Goal: Task Accomplishment & Management: Manage account settings

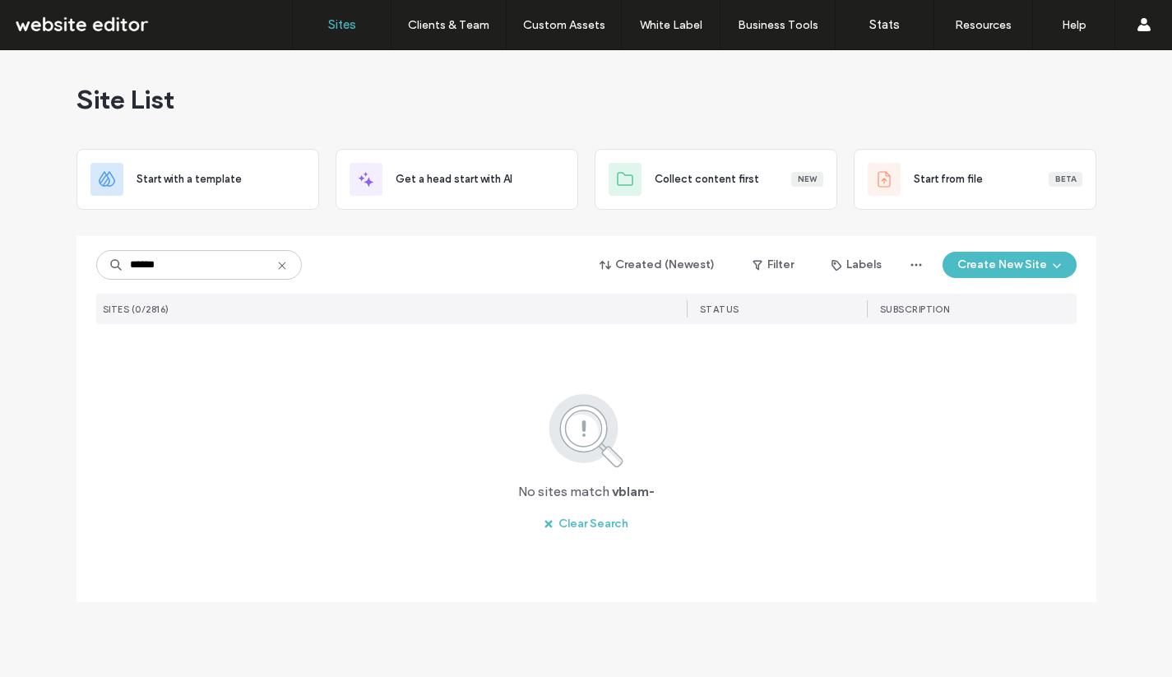
click at [135, 265] on input "******" at bounding box center [199, 265] width 206 height 30
type input "*****"
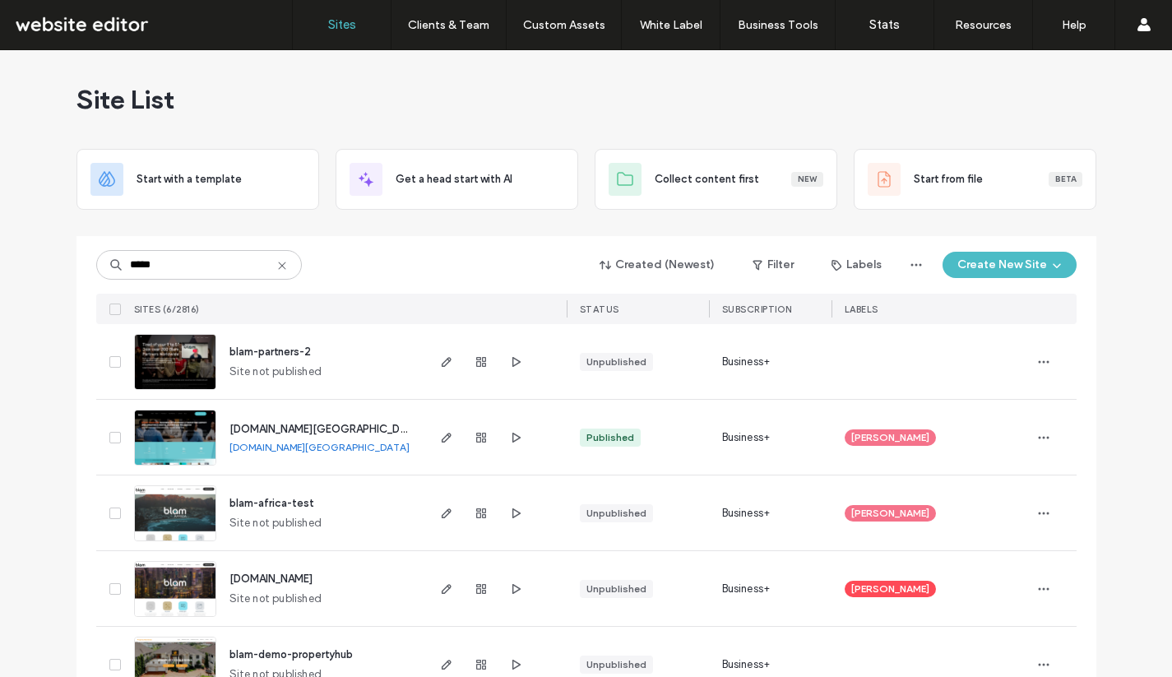
scroll to position [121, 0]
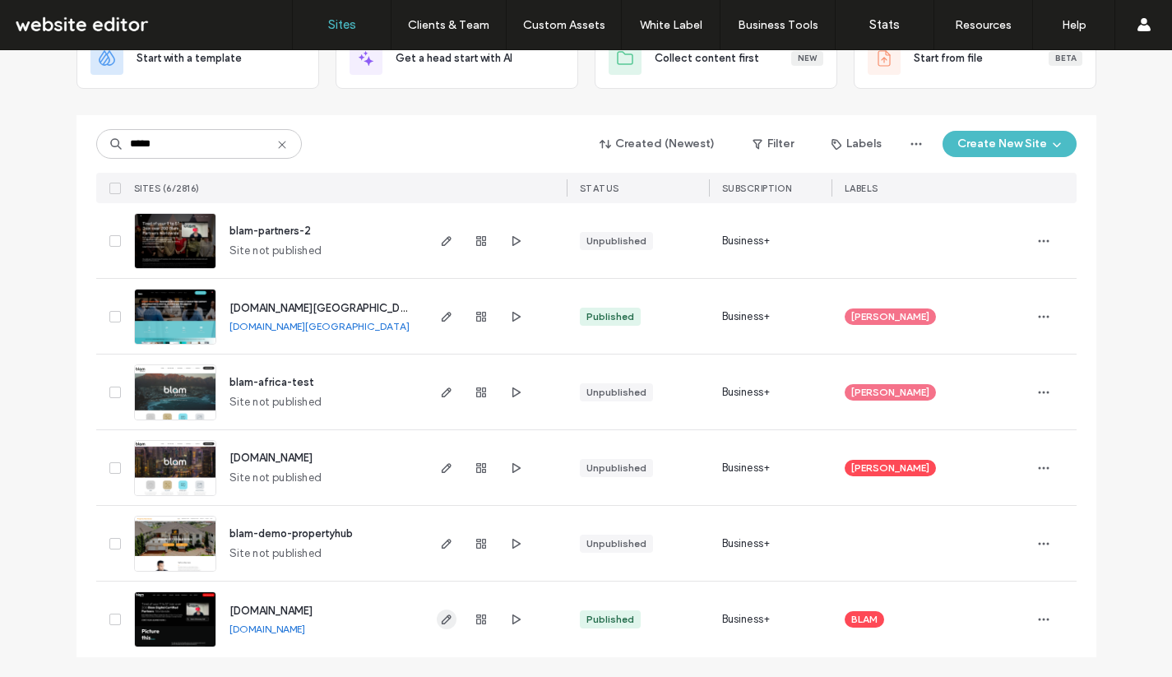
click at [440, 619] on icon "button" at bounding box center [446, 619] width 13 height 13
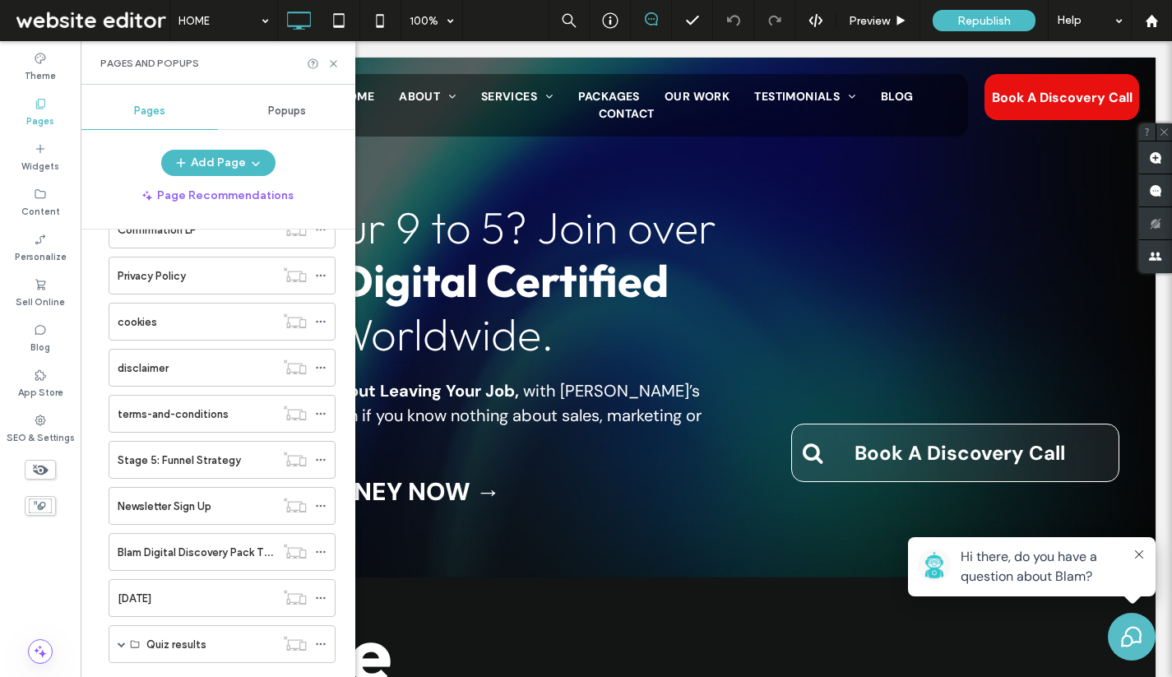
scroll to position [1088, 0]
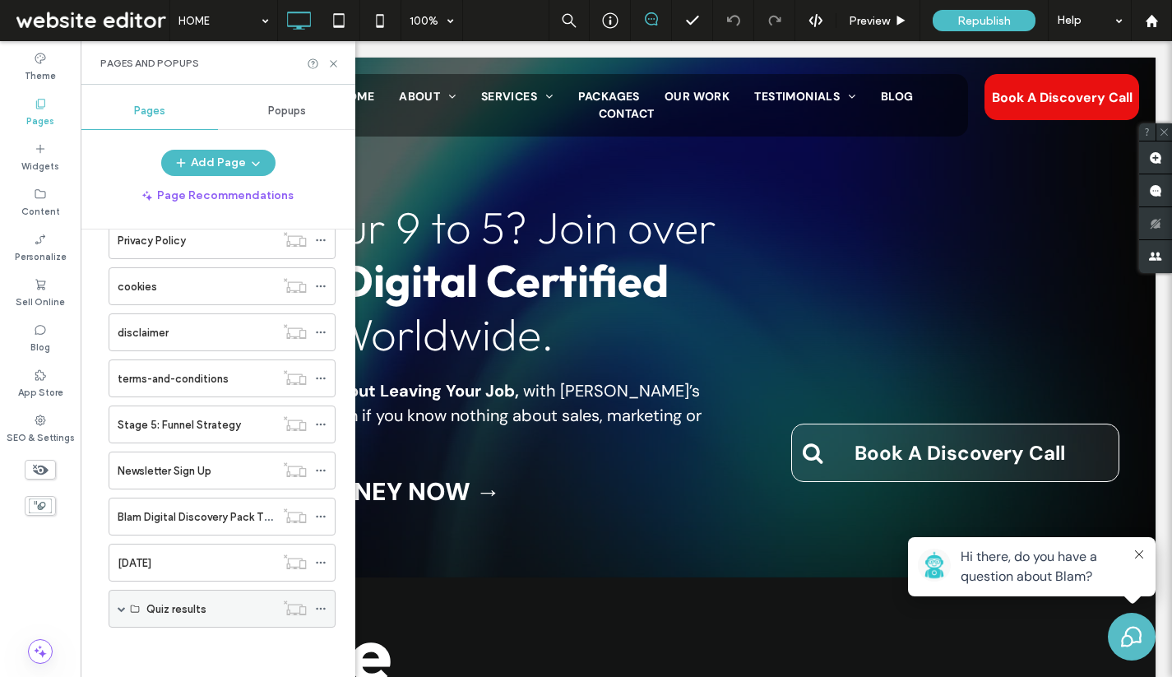
click at [122, 608] on span at bounding box center [122, 609] width 8 height 8
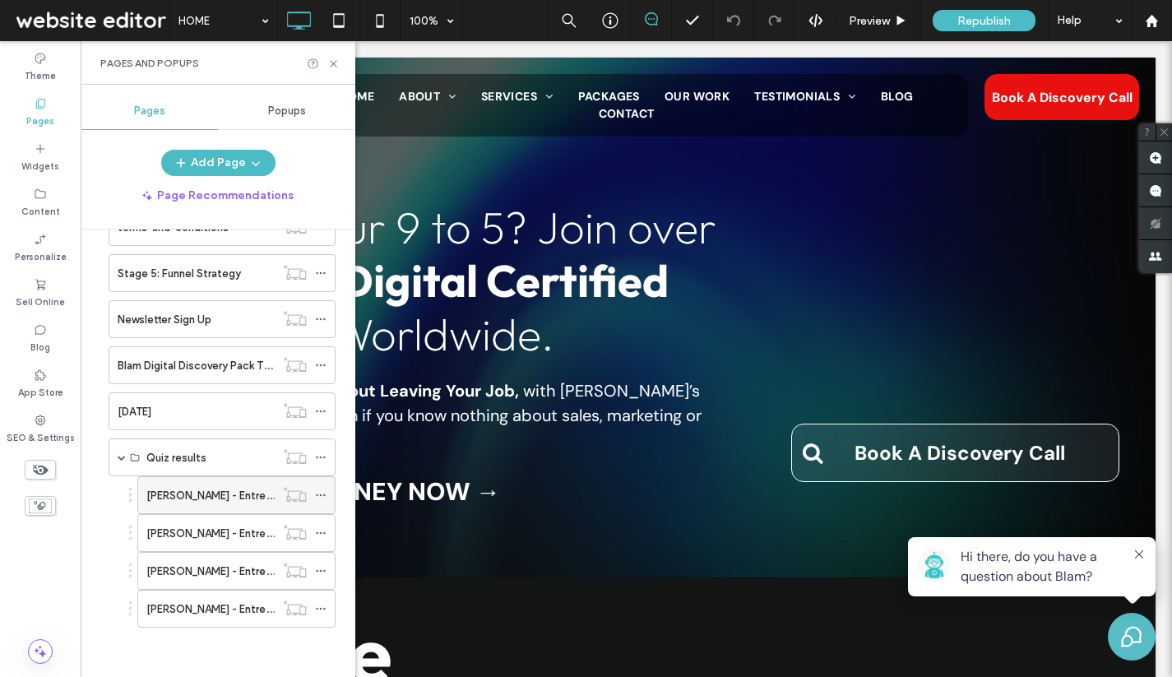
click at [197, 509] on div "[PERSON_NAME] - Entrepreneur Quiz Result LP" at bounding box center [210, 495] width 128 height 36
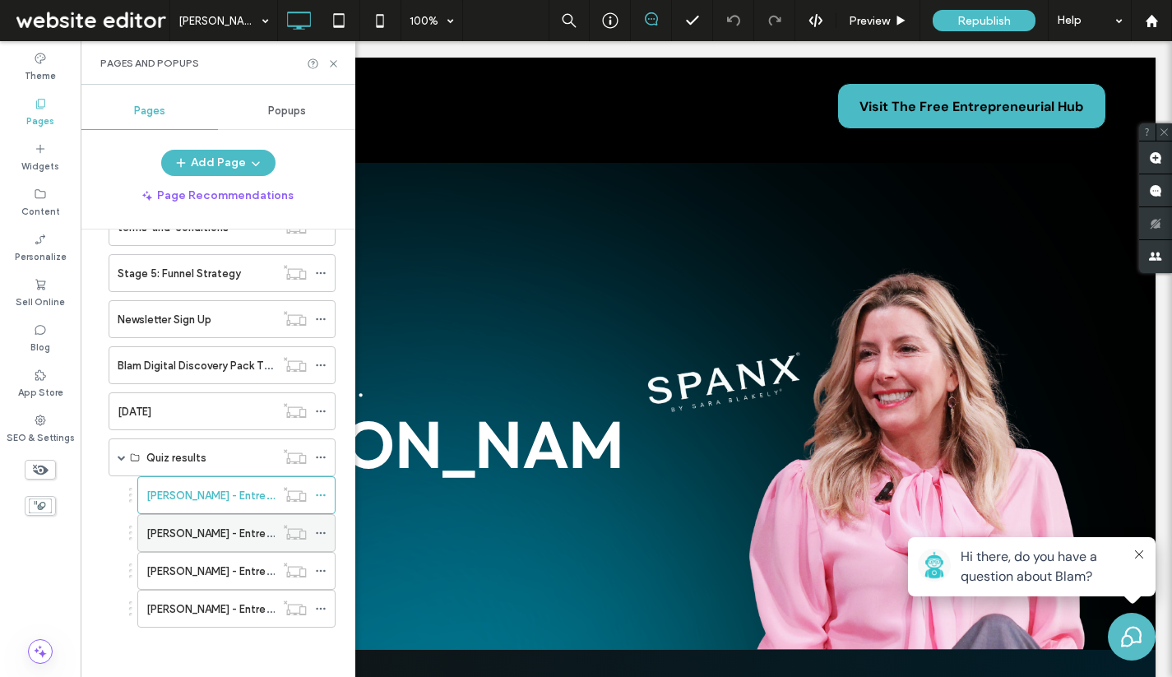
click at [218, 525] on label "[PERSON_NAME] - Entrepreneur Quiz Result LP" at bounding box center [261, 533] width 231 height 29
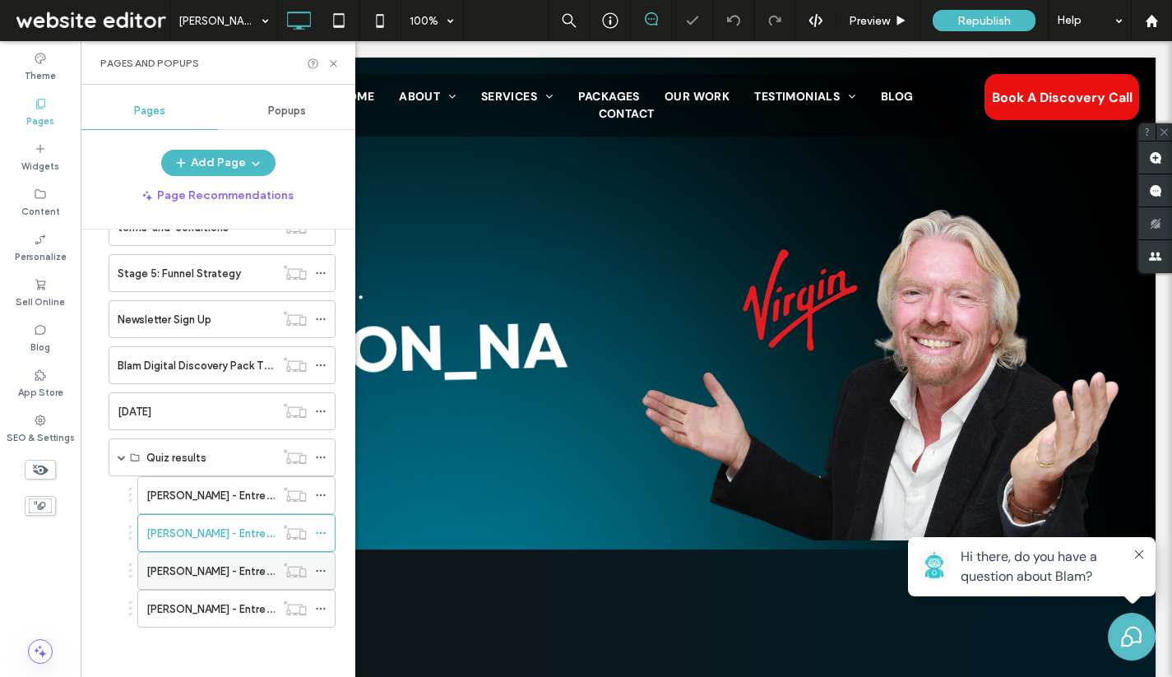
click at [222, 572] on label "[PERSON_NAME] - Entrepreneur Quiz Result LP" at bounding box center [261, 571] width 231 height 29
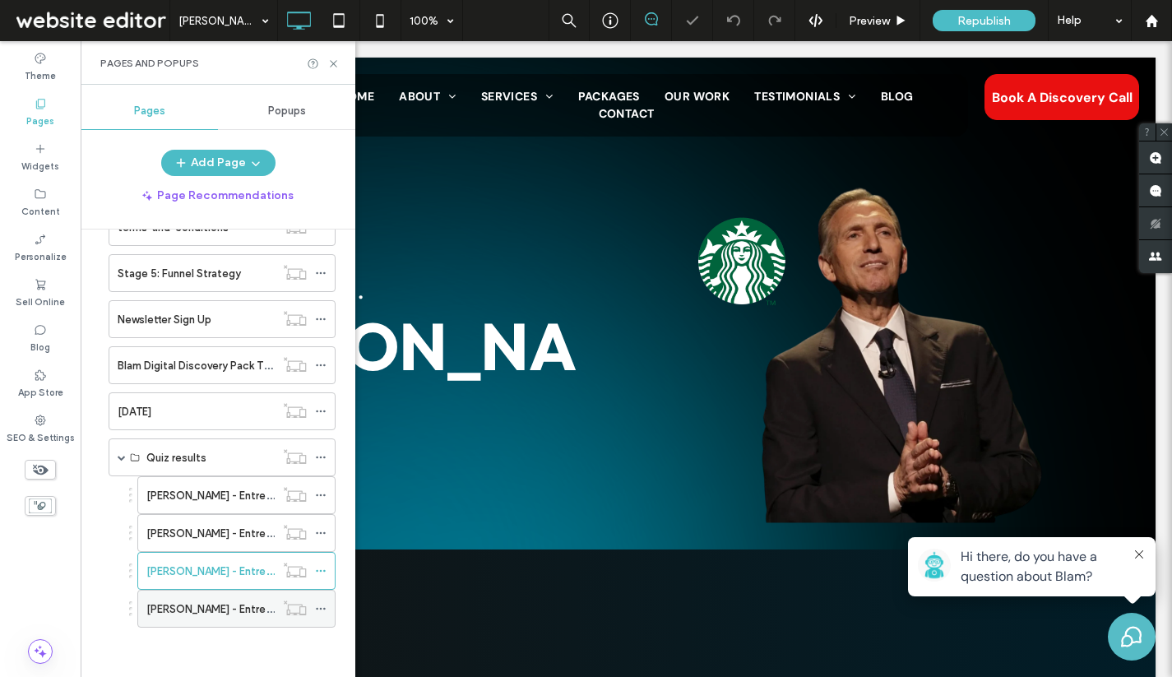
click at [225, 619] on div "[PERSON_NAME] - Entrepreneur Quiz Result LP" at bounding box center [210, 609] width 128 height 36
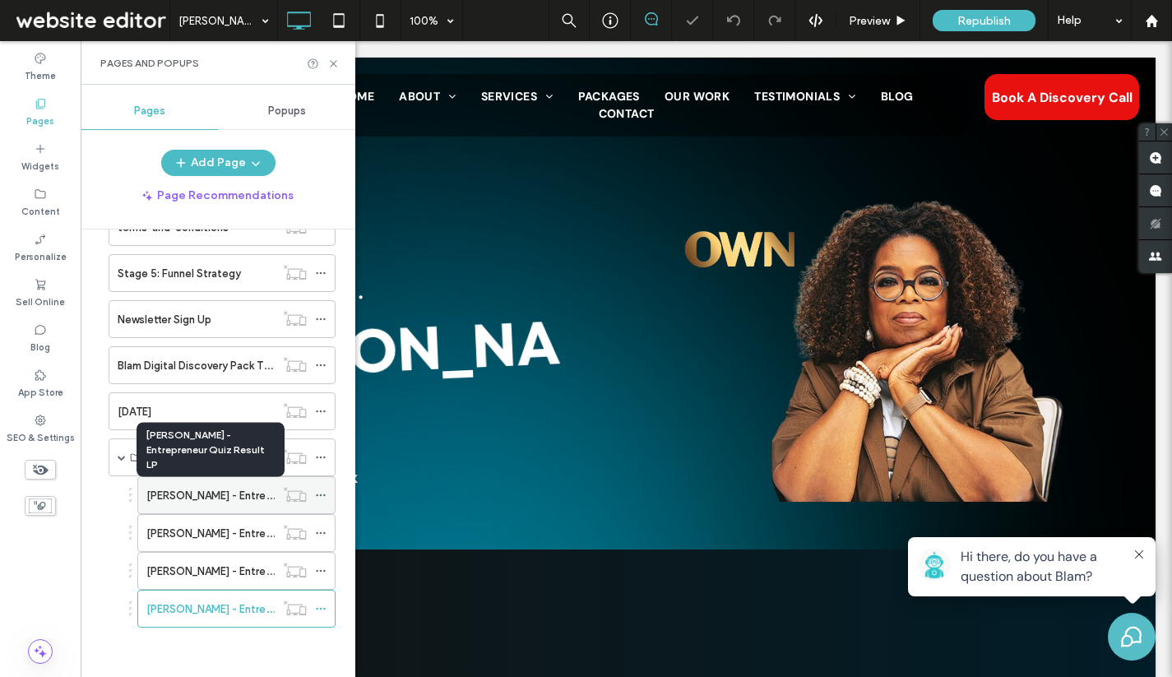
click at [225, 496] on label "[PERSON_NAME] - Entrepreneur Quiz Result LP" at bounding box center [261, 495] width 231 height 29
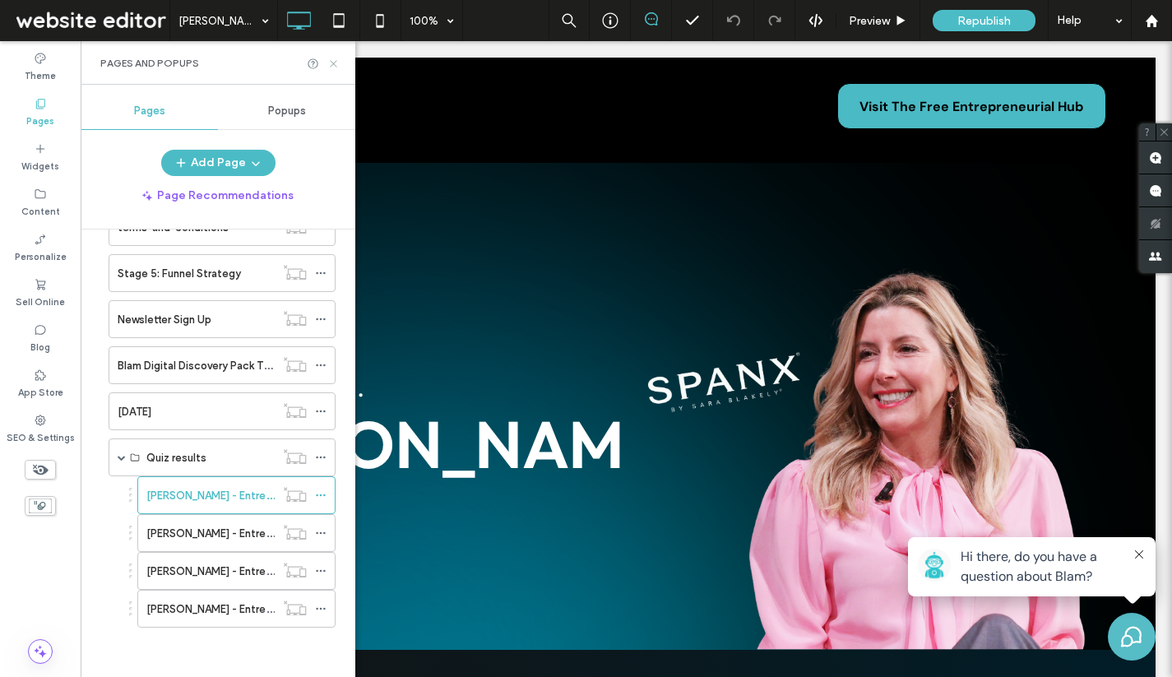
click at [332, 63] on icon at bounding box center [333, 64] width 12 height 12
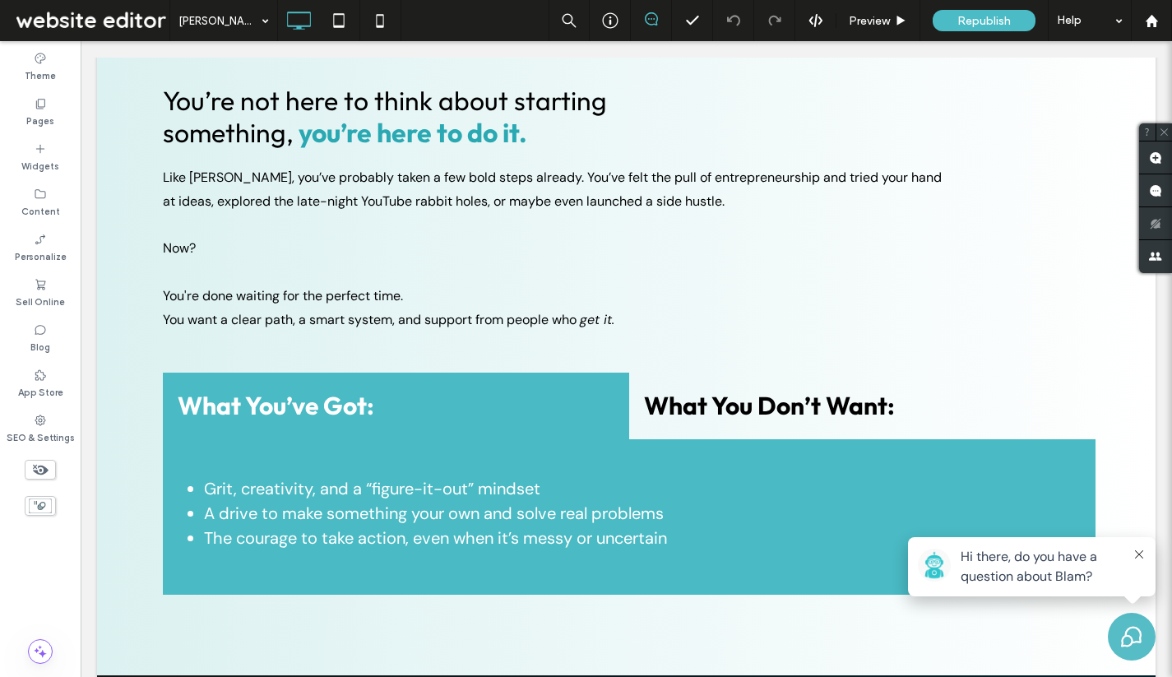
scroll to position [1979, 0]
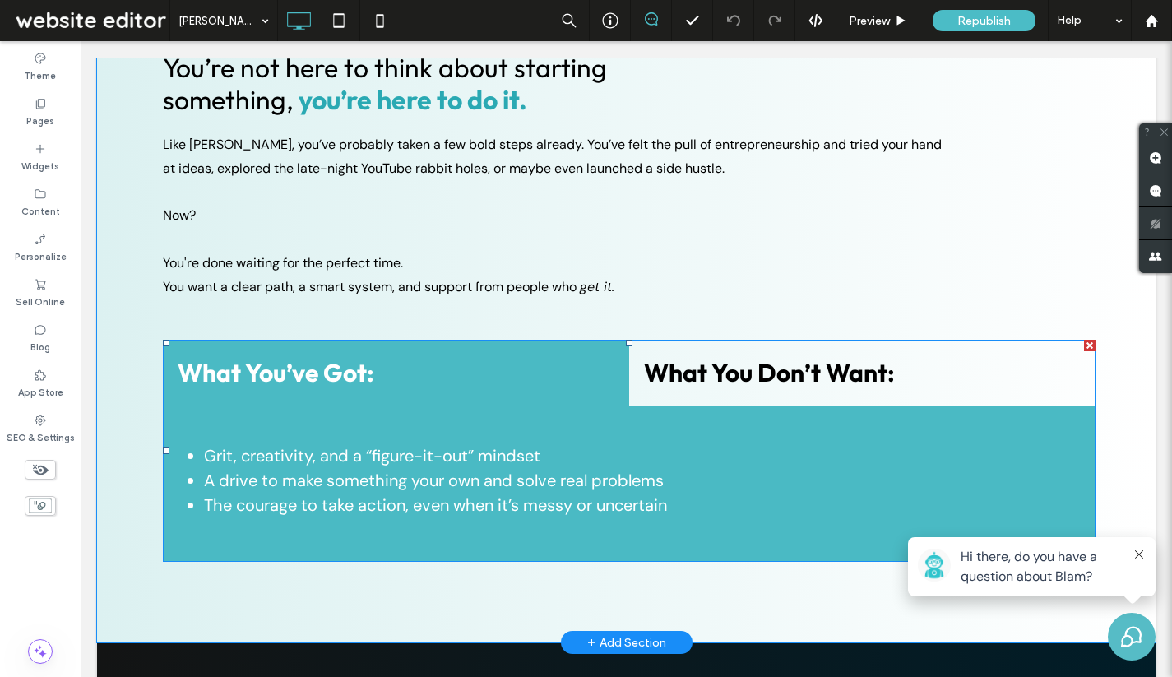
click at [687, 348] on span at bounding box center [629, 451] width 933 height 222
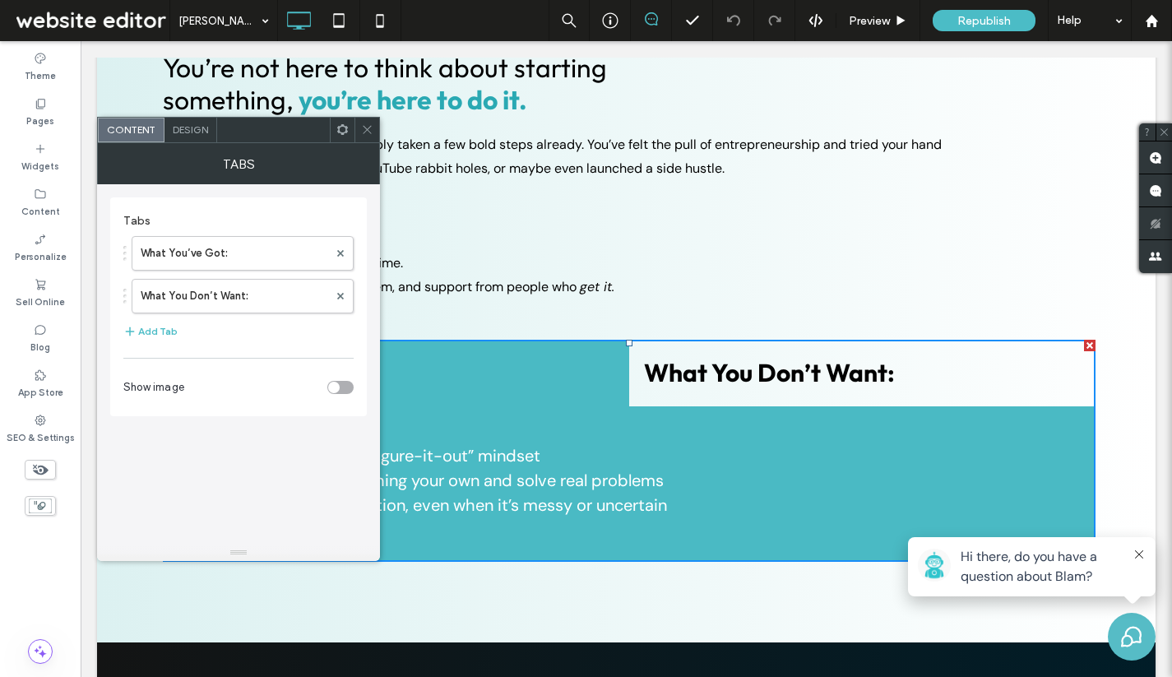
click at [363, 132] on use at bounding box center [367, 130] width 8 height 8
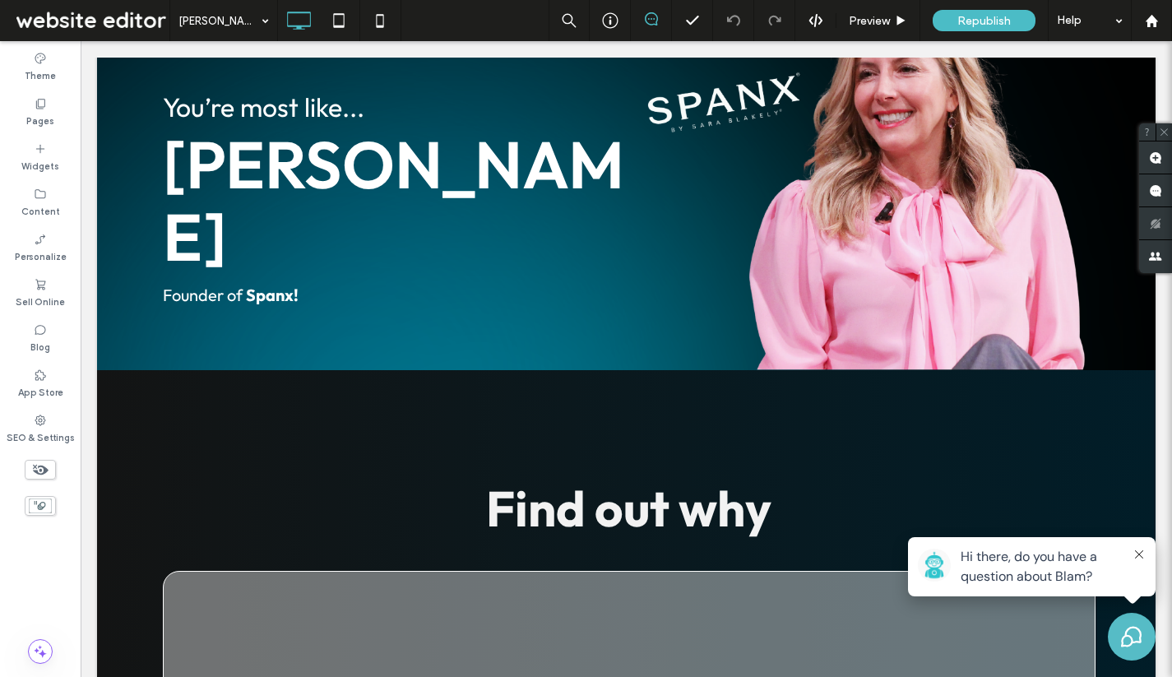
scroll to position [0, 0]
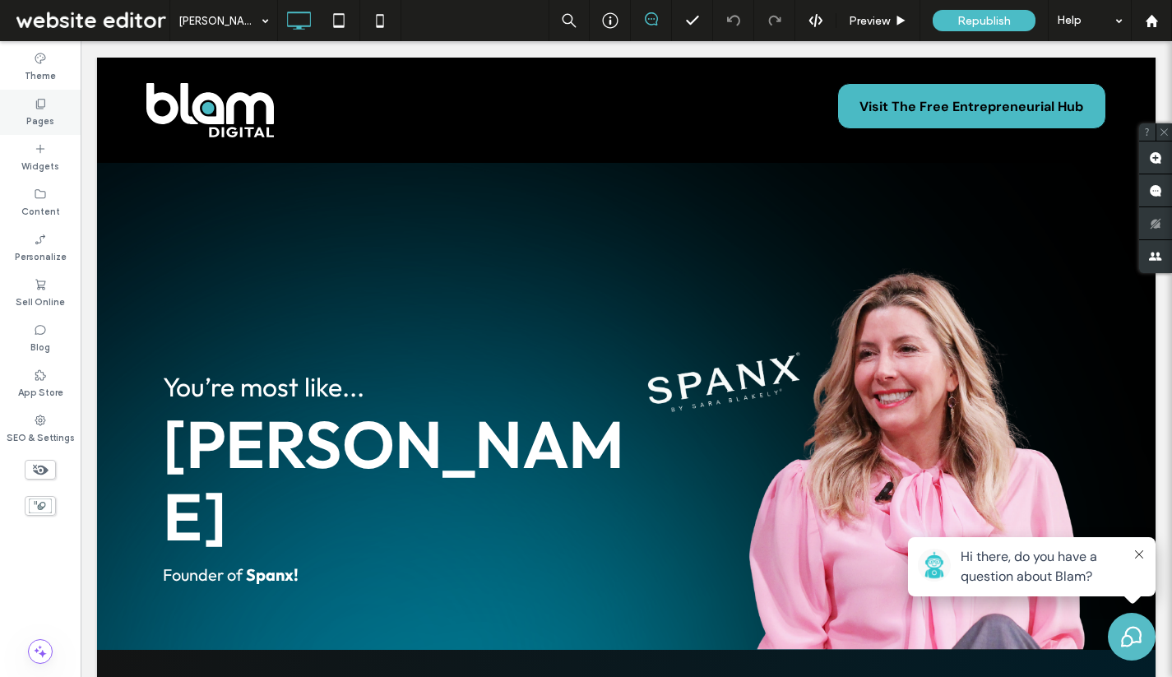
click at [54, 104] on div "Pages" at bounding box center [40, 112] width 81 height 45
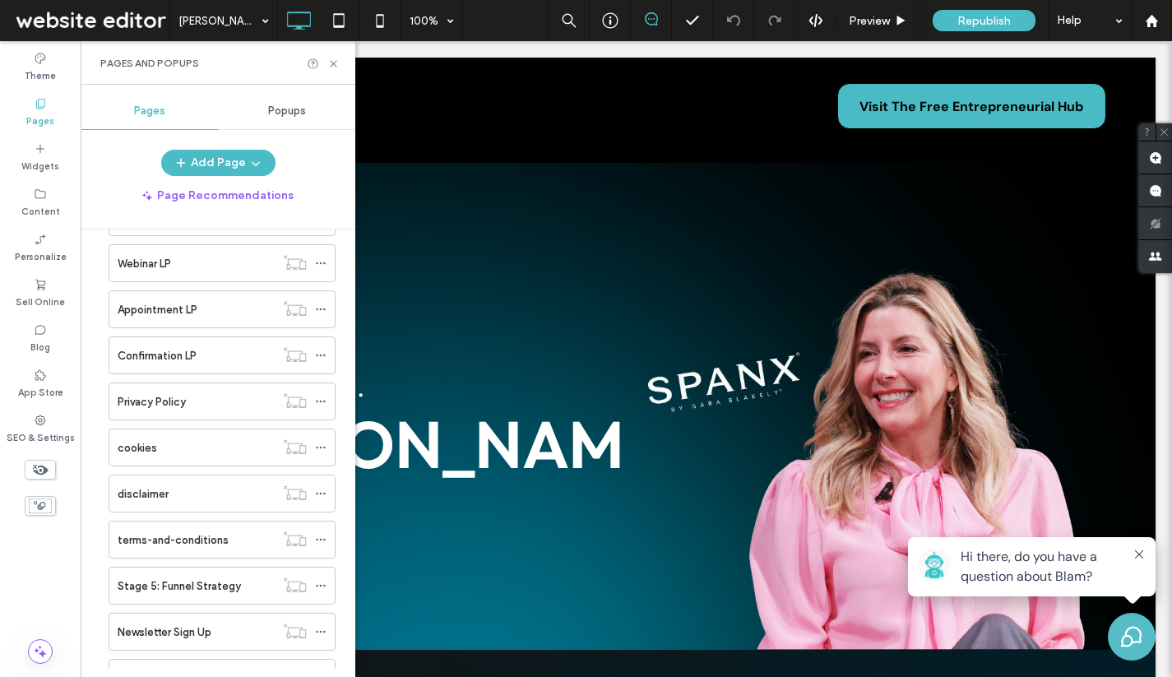
scroll to position [1239, 0]
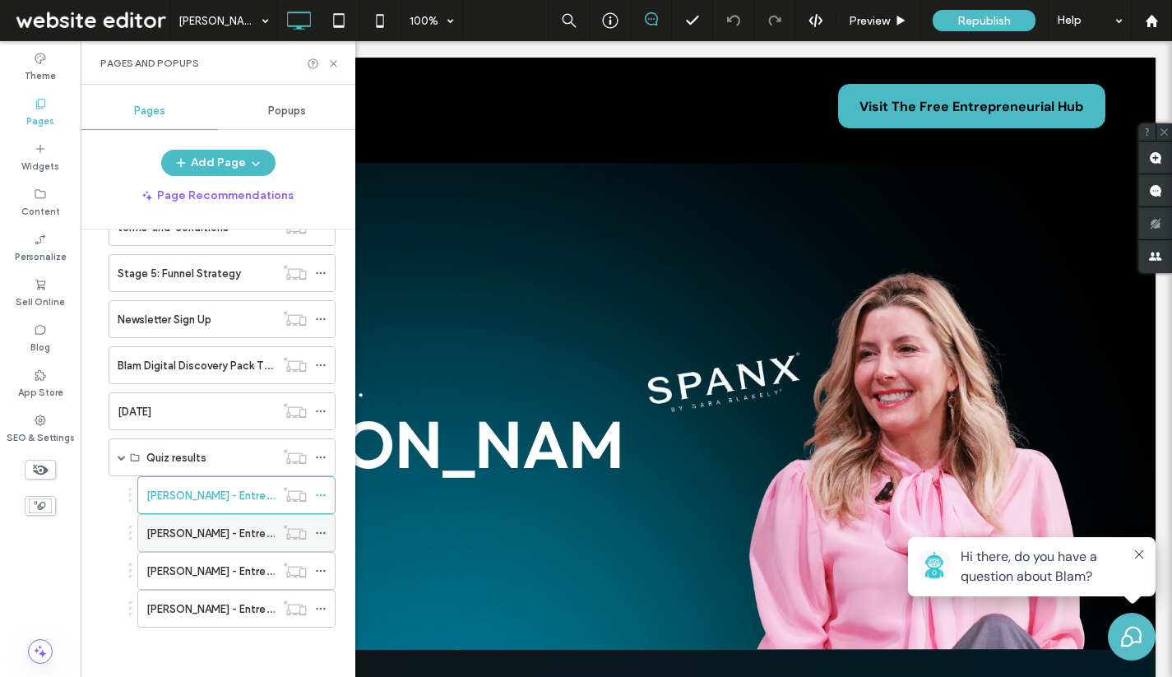
click at [204, 531] on label "[PERSON_NAME] - Entrepreneur Quiz Result LP" at bounding box center [261, 533] width 231 height 29
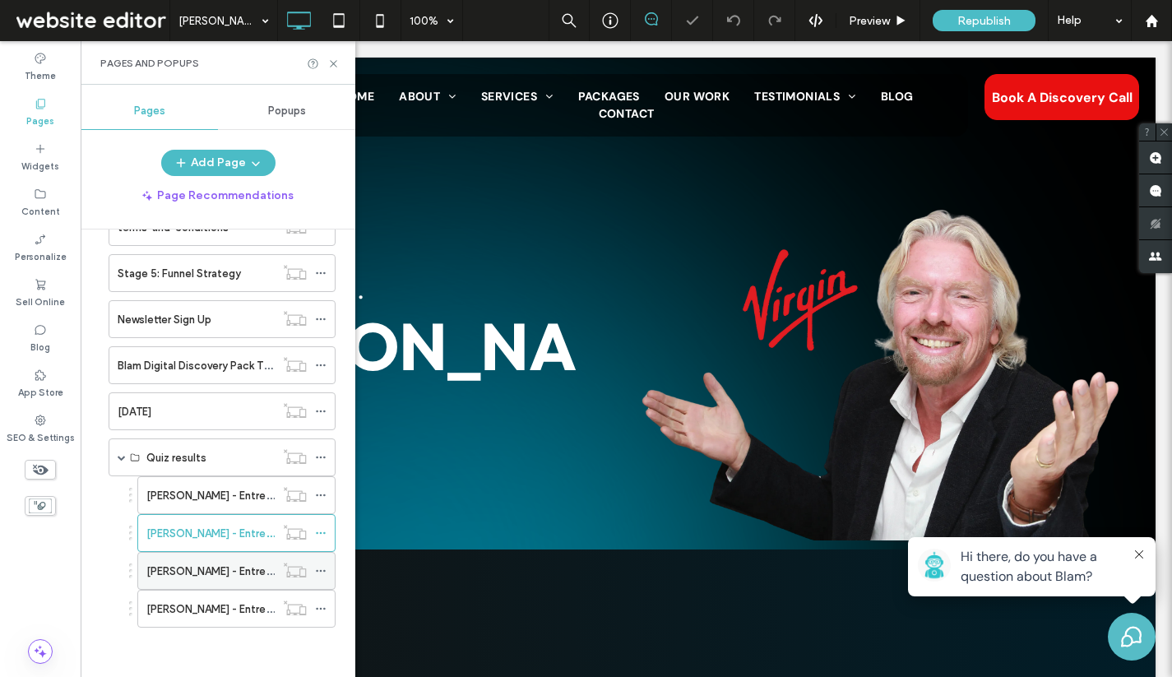
click at [212, 564] on label "[PERSON_NAME] - Entrepreneur Quiz Result LP" at bounding box center [261, 571] width 231 height 29
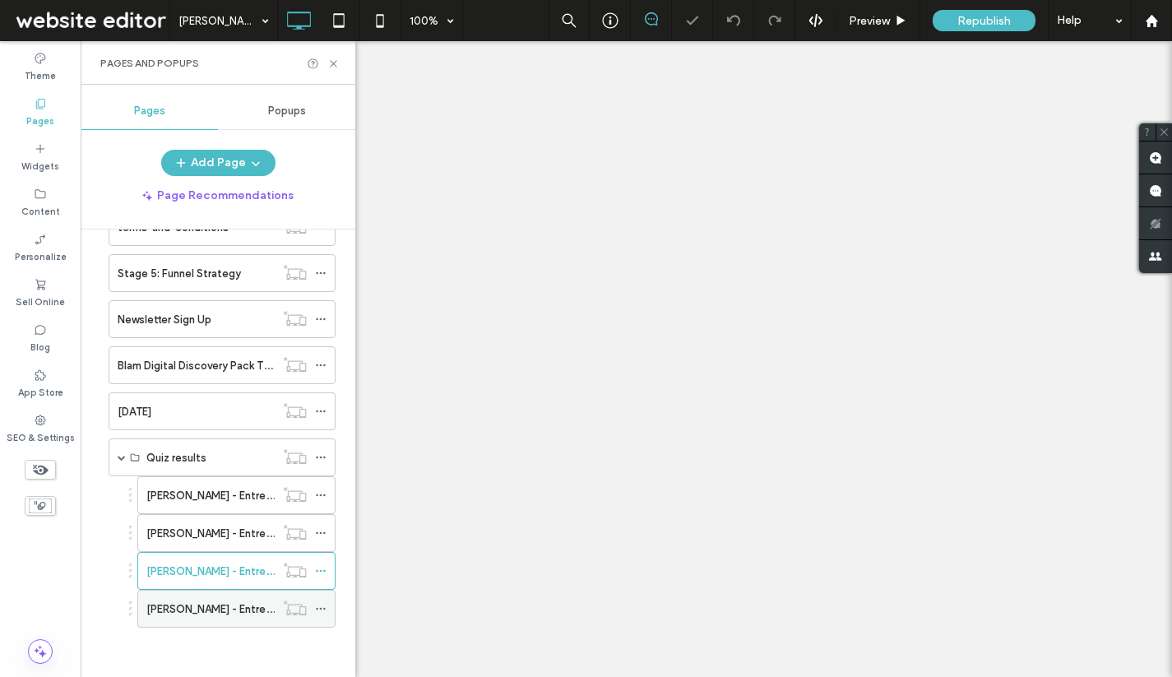
click at [217, 605] on label "[PERSON_NAME] - Entrepreneur Quiz Result LP" at bounding box center [261, 609] width 231 height 29
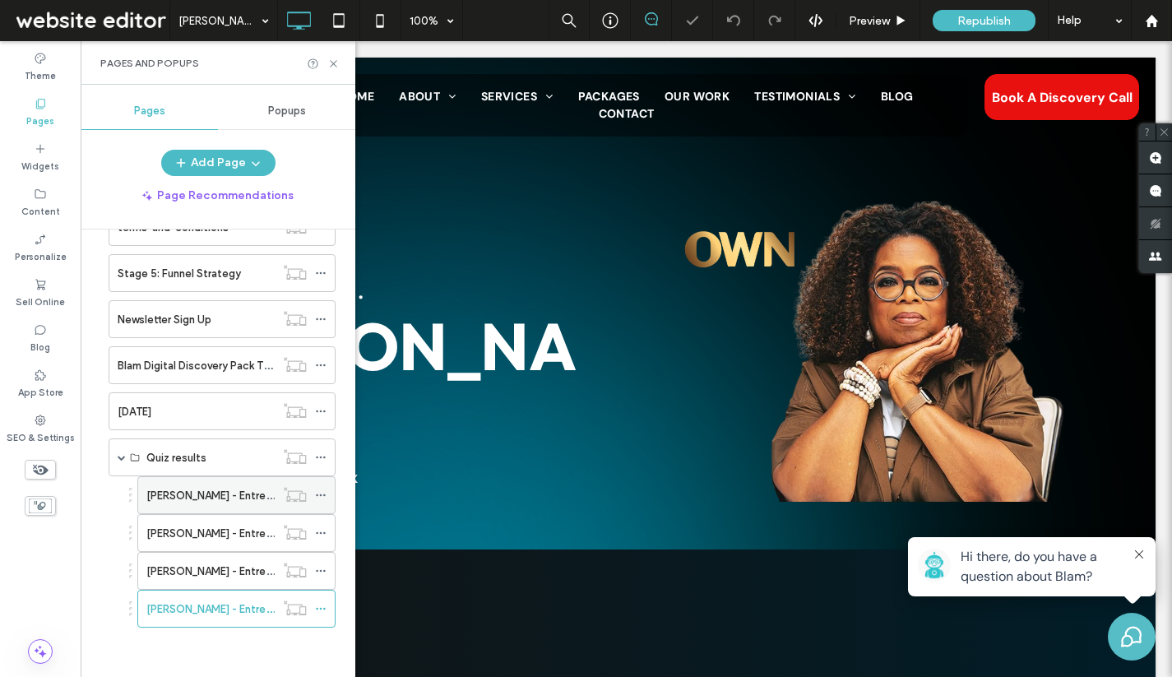
click at [225, 503] on label "[PERSON_NAME] - Entrepreneur Quiz Result LP" at bounding box center [261, 495] width 231 height 29
